Goal: Transaction & Acquisition: Obtain resource

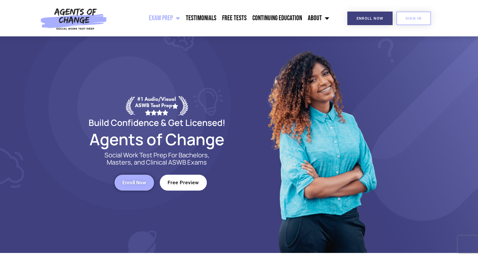
click at [184, 183] on span "Free Preview" at bounding box center [183, 182] width 31 height 5
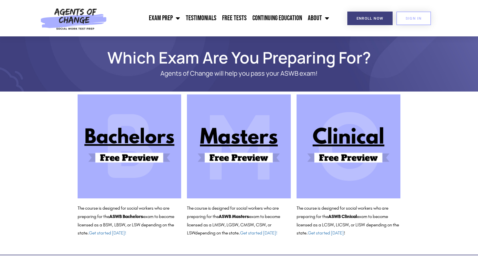
click at [353, 137] on img at bounding box center [349, 146] width 104 height 104
